Goal: Check status: Check status

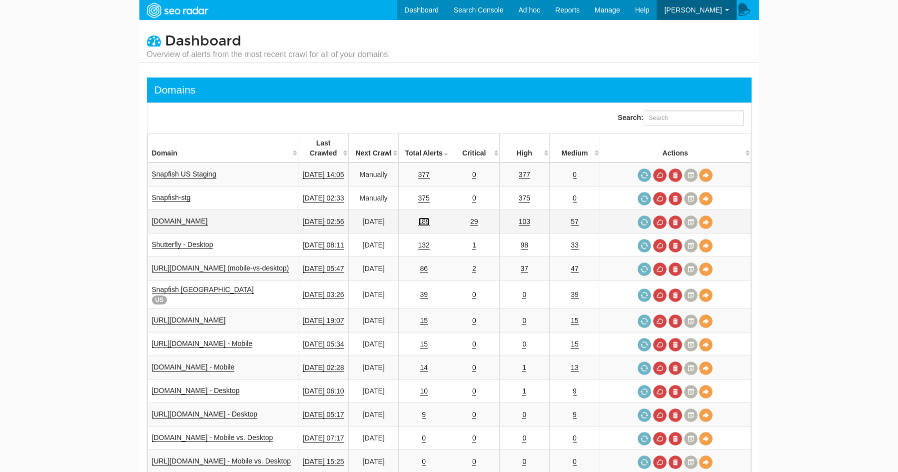
click at [430, 217] on link "189" at bounding box center [423, 221] width 11 height 8
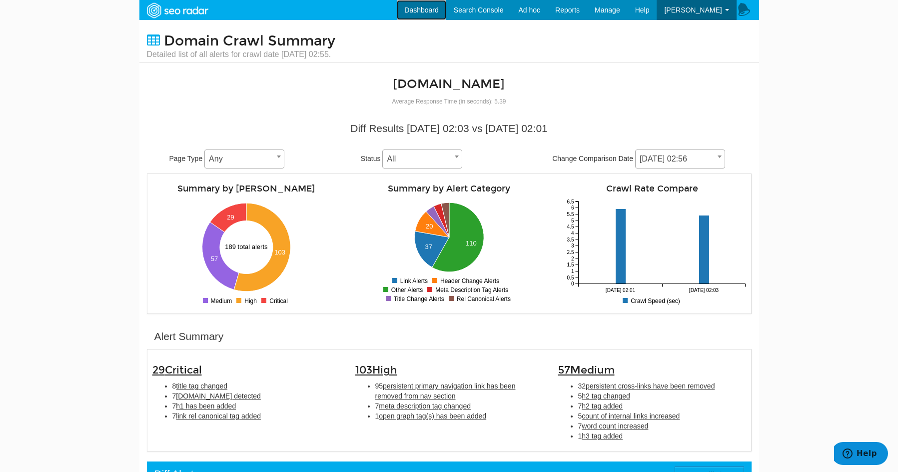
click at [426, 11] on link "Dashboard" at bounding box center [421, 10] width 49 height 20
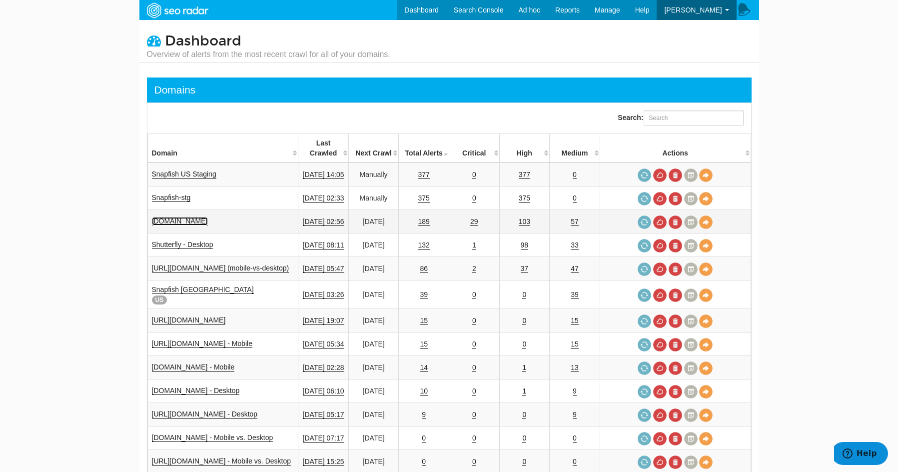
click at [183, 217] on link "[DOMAIN_NAME]" at bounding box center [180, 221] width 56 height 8
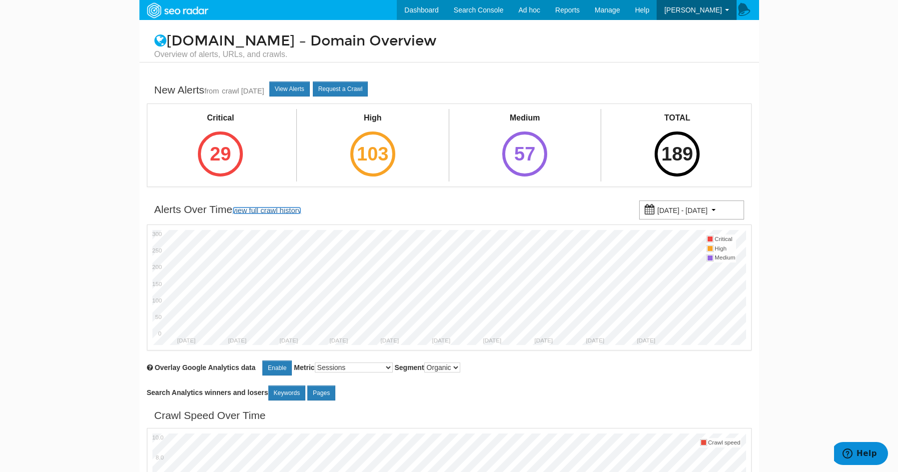
click at [274, 211] on link "view full crawl history" at bounding box center [266, 210] width 69 height 8
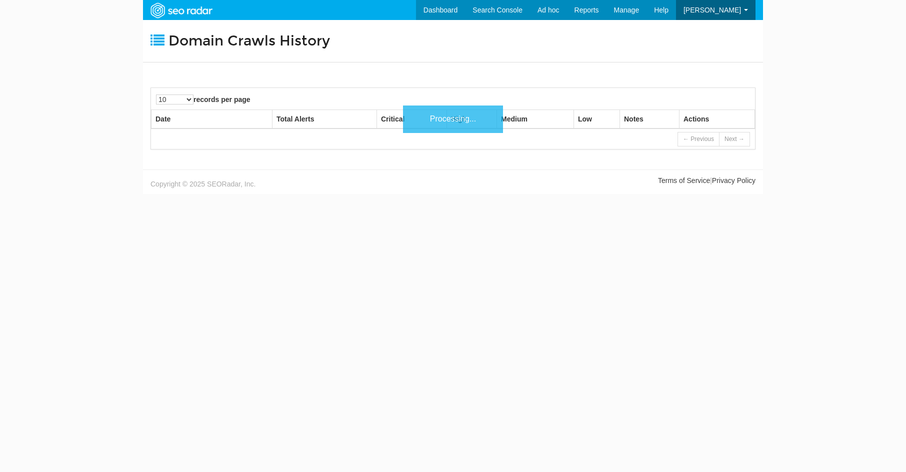
scroll to position [40, 0]
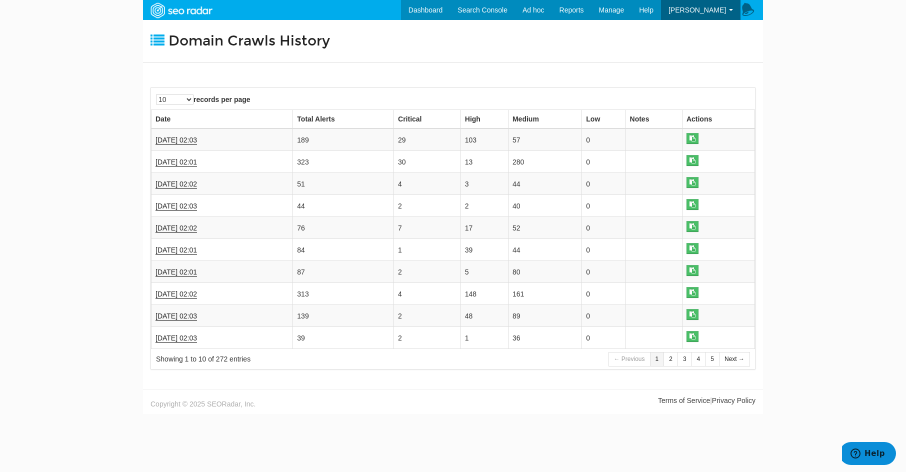
click at [816, 289] on body "Dashboard Search Console Keyword Winners and Losers Page Winners and Losers Arc…" at bounding box center [453, 236] width 906 height 472
